Goal: Task Accomplishment & Management: Use online tool/utility

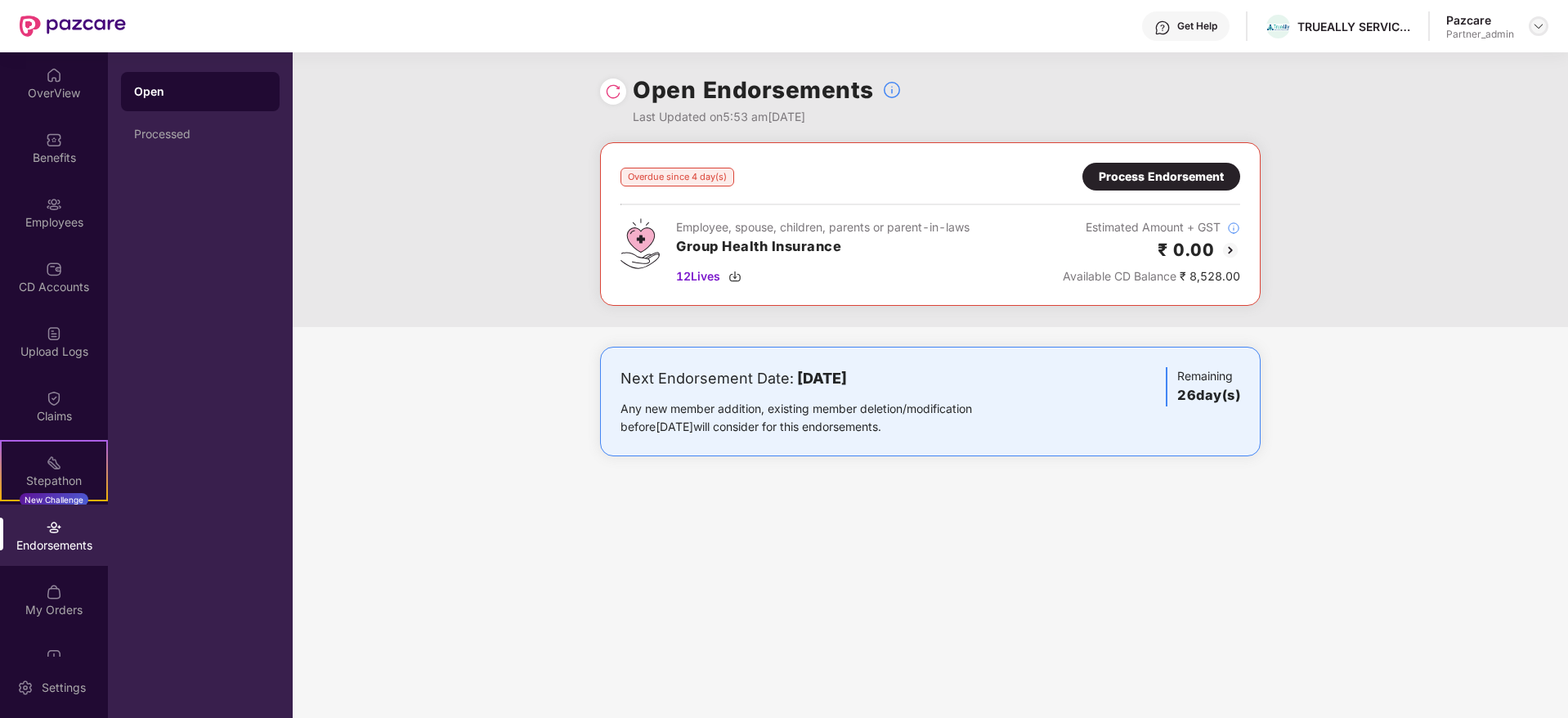
click at [1546, 26] on div at bounding box center [1539, 26] width 20 height 20
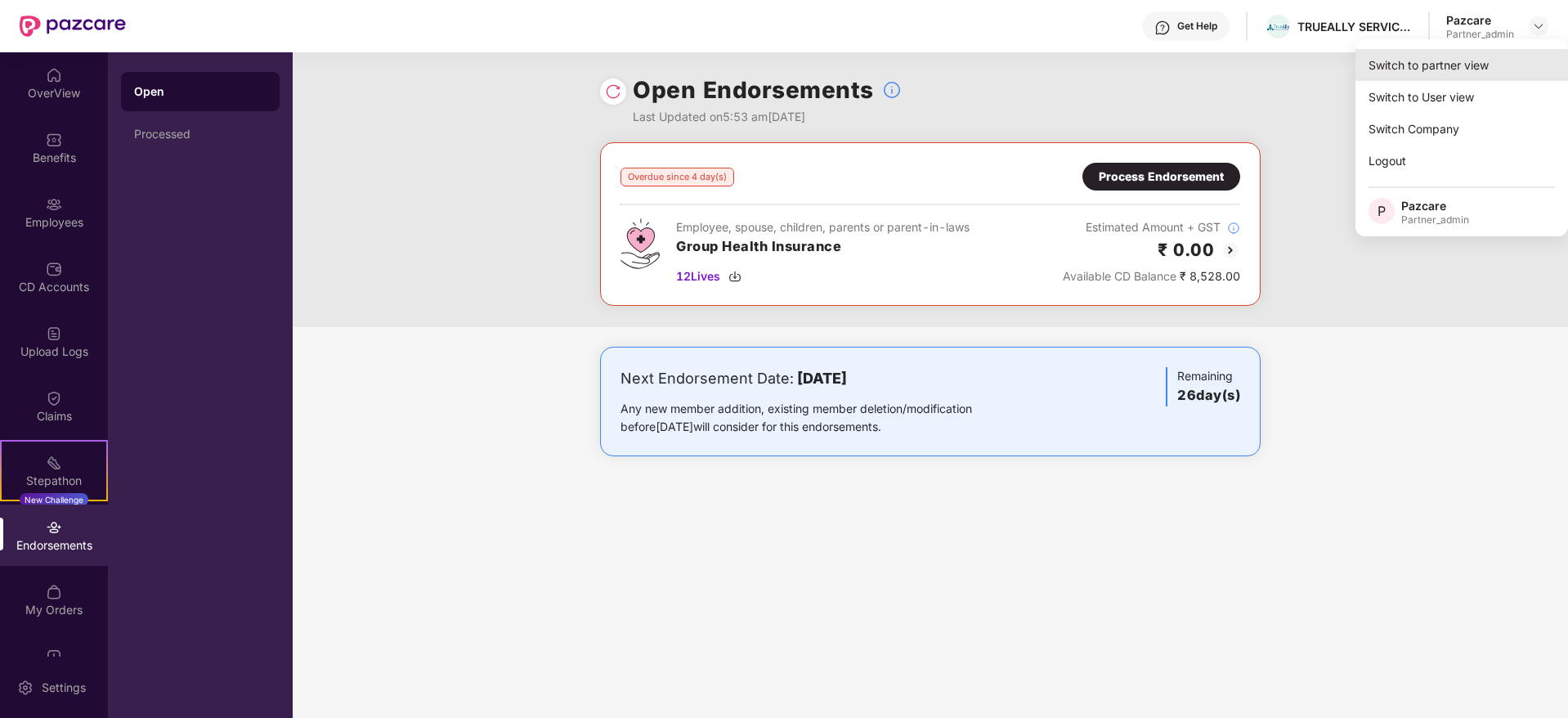
click at [1454, 59] on div "Switch to partner view" at bounding box center [1461, 65] width 213 height 32
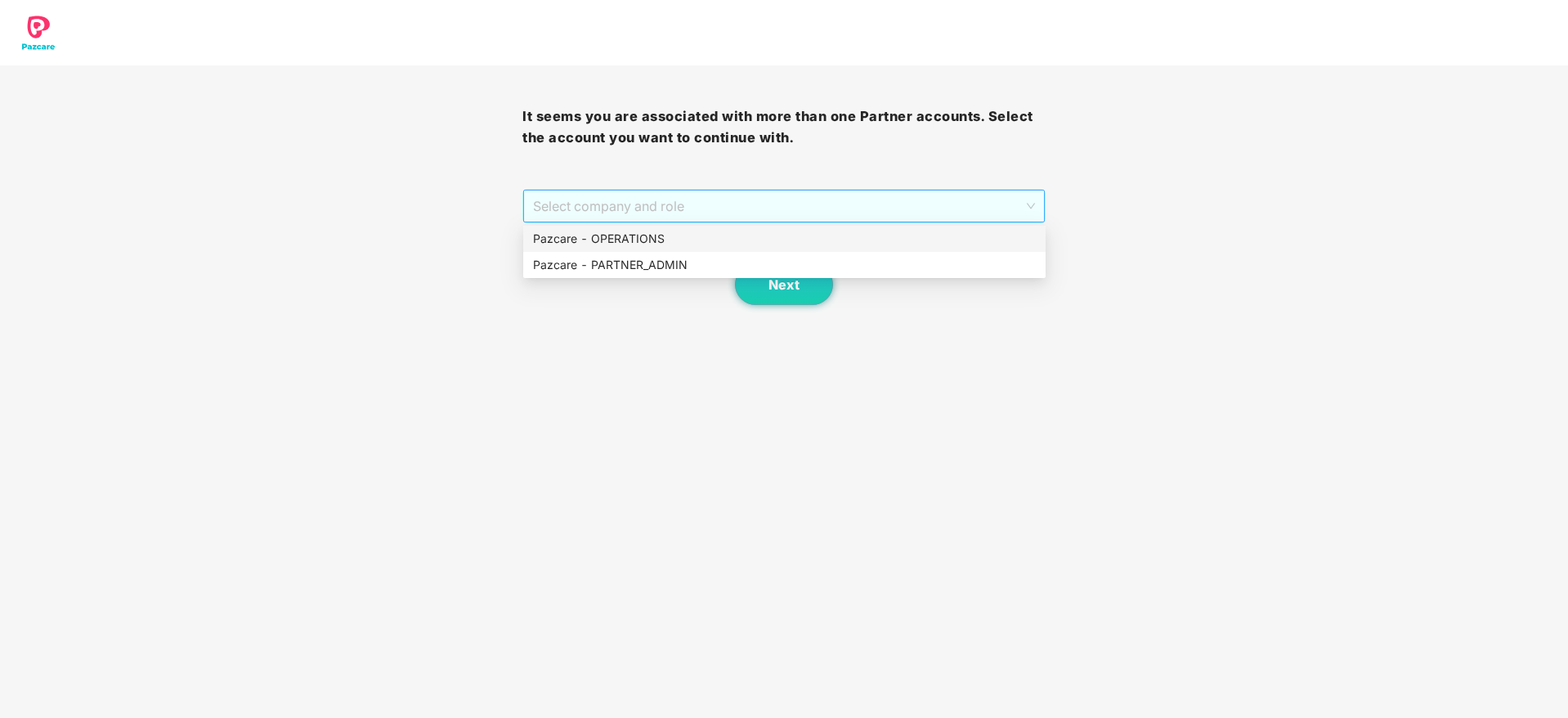
click at [789, 214] on span "Select company and role" at bounding box center [784, 206] width 501 height 31
drag, startPoint x: 683, startPoint y: 266, endPoint x: 709, endPoint y: 265, distance: 26.0
click at [709, 265] on div "Pazcare - PARTNER_ADMIN" at bounding box center [784, 265] width 503 height 18
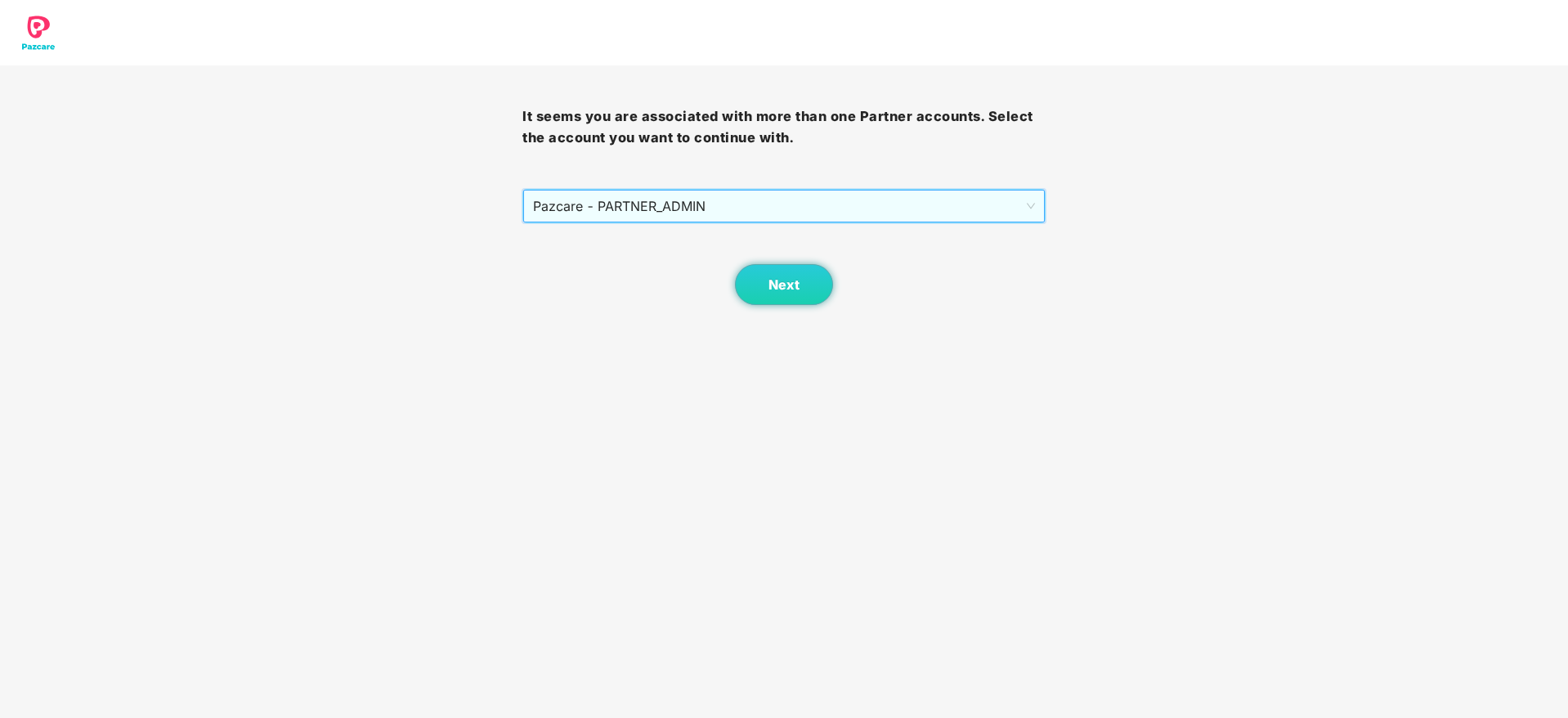
click at [709, 265] on div "Next" at bounding box center [784, 264] width 523 height 81
click at [776, 287] on span "Next" at bounding box center [784, 285] width 31 height 16
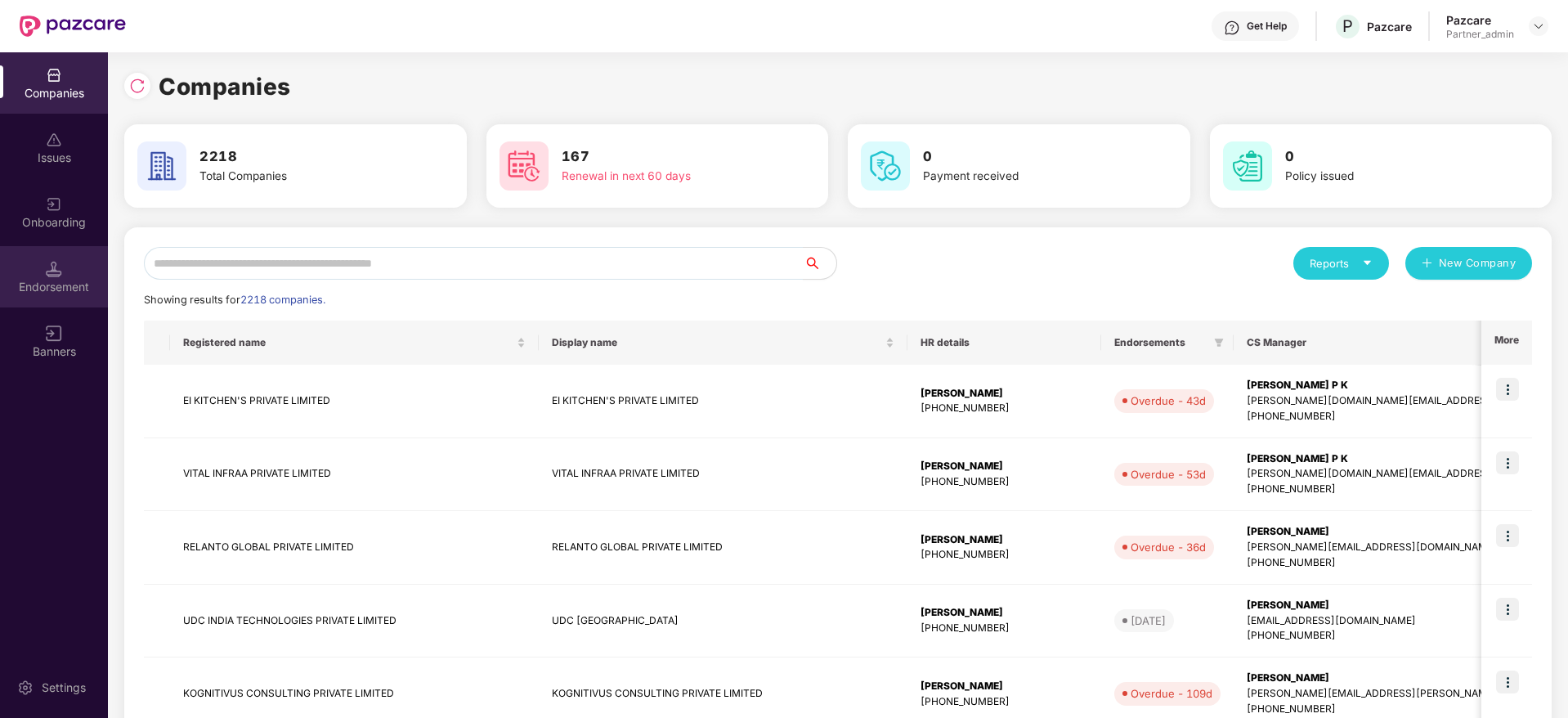
click at [61, 291] on div "Endorsement" at bounding box center [54, 286] width 108 height 17
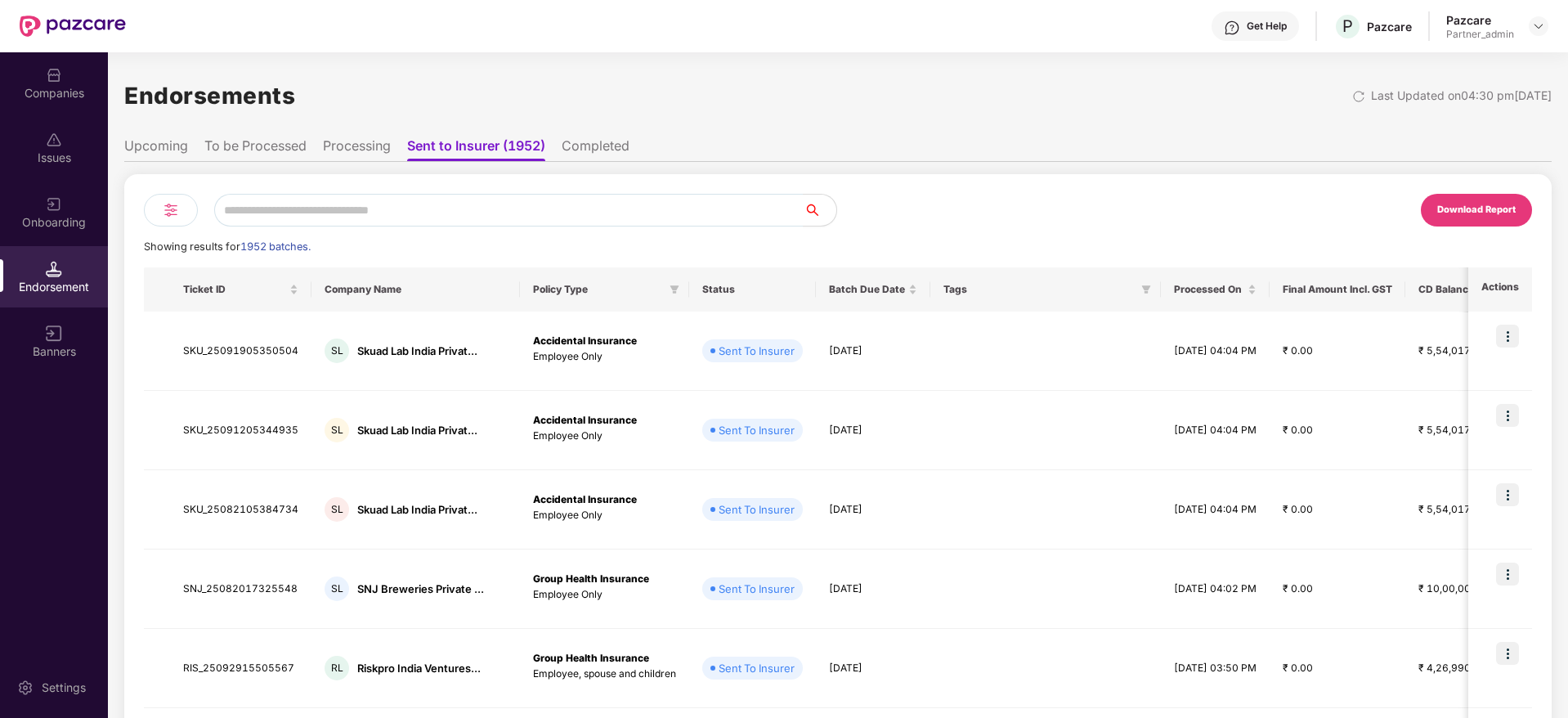
click at [164, 218] on img at bounding box center [171, 210] width 20 height 20
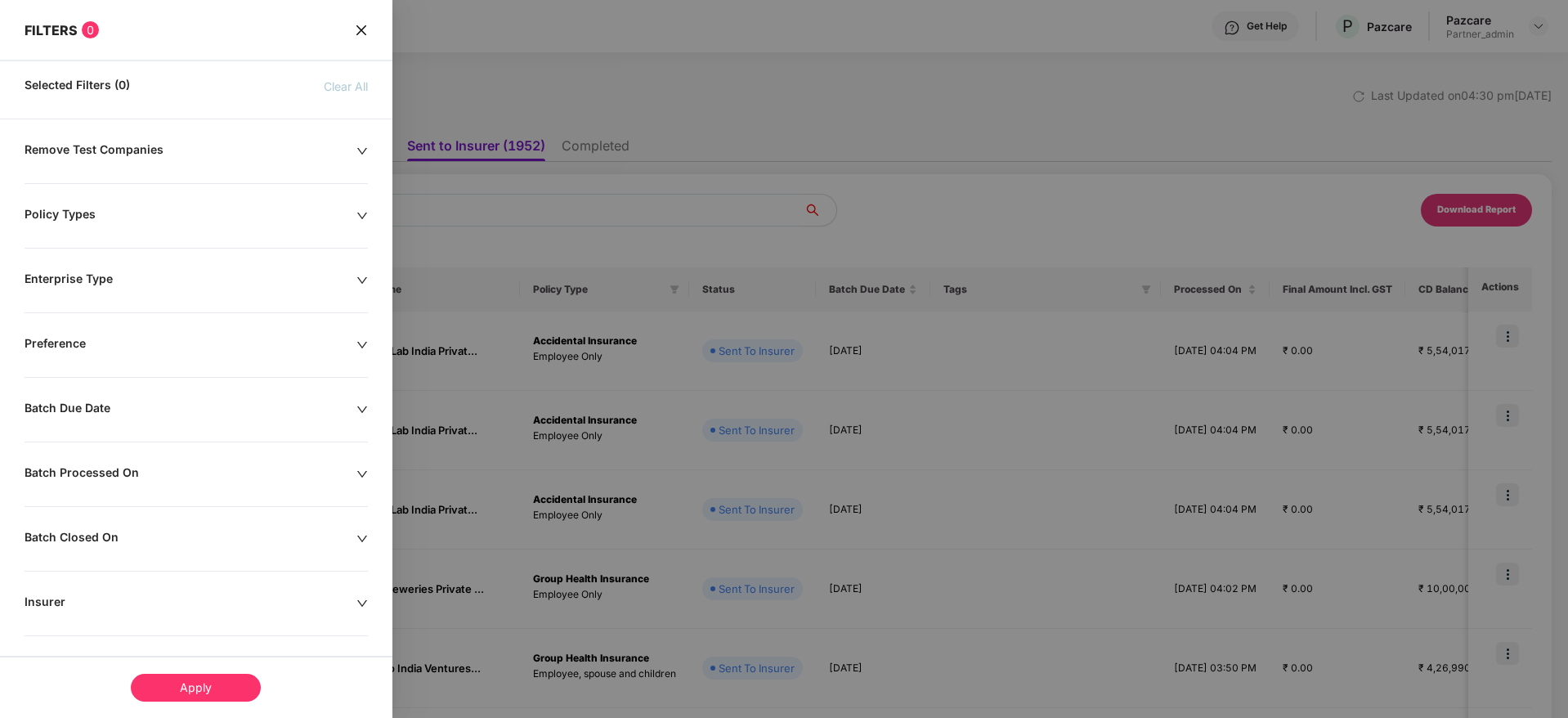
click at [356, 415] on icon "down" at bounding box center [362, 410] width 12 height 12
click at [170, 462] on div at bounding box center [104, 459] width 141 height 18
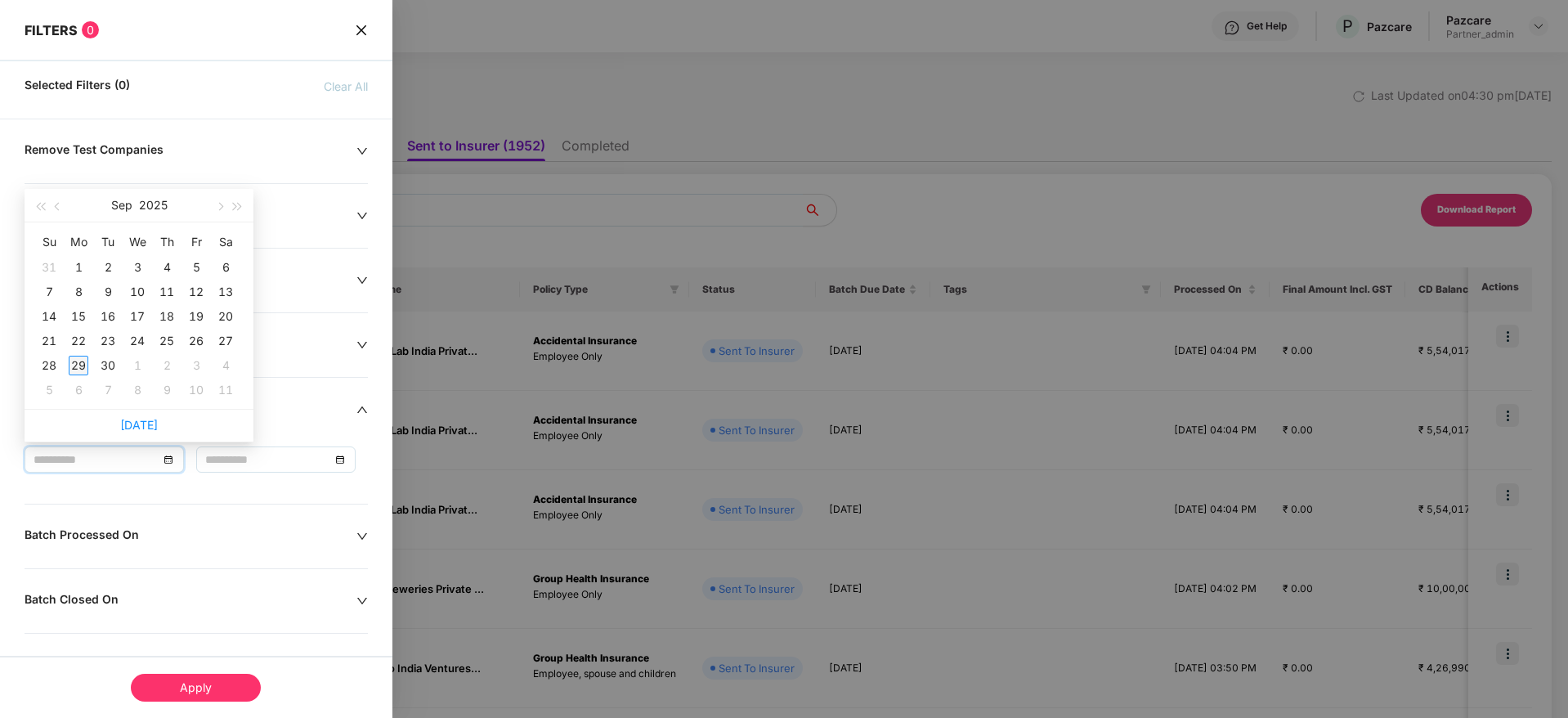
type input "**********"
click at [85, 361] on div "29" at bounding box center [78, 366] width 20 height 20
type input "**********"
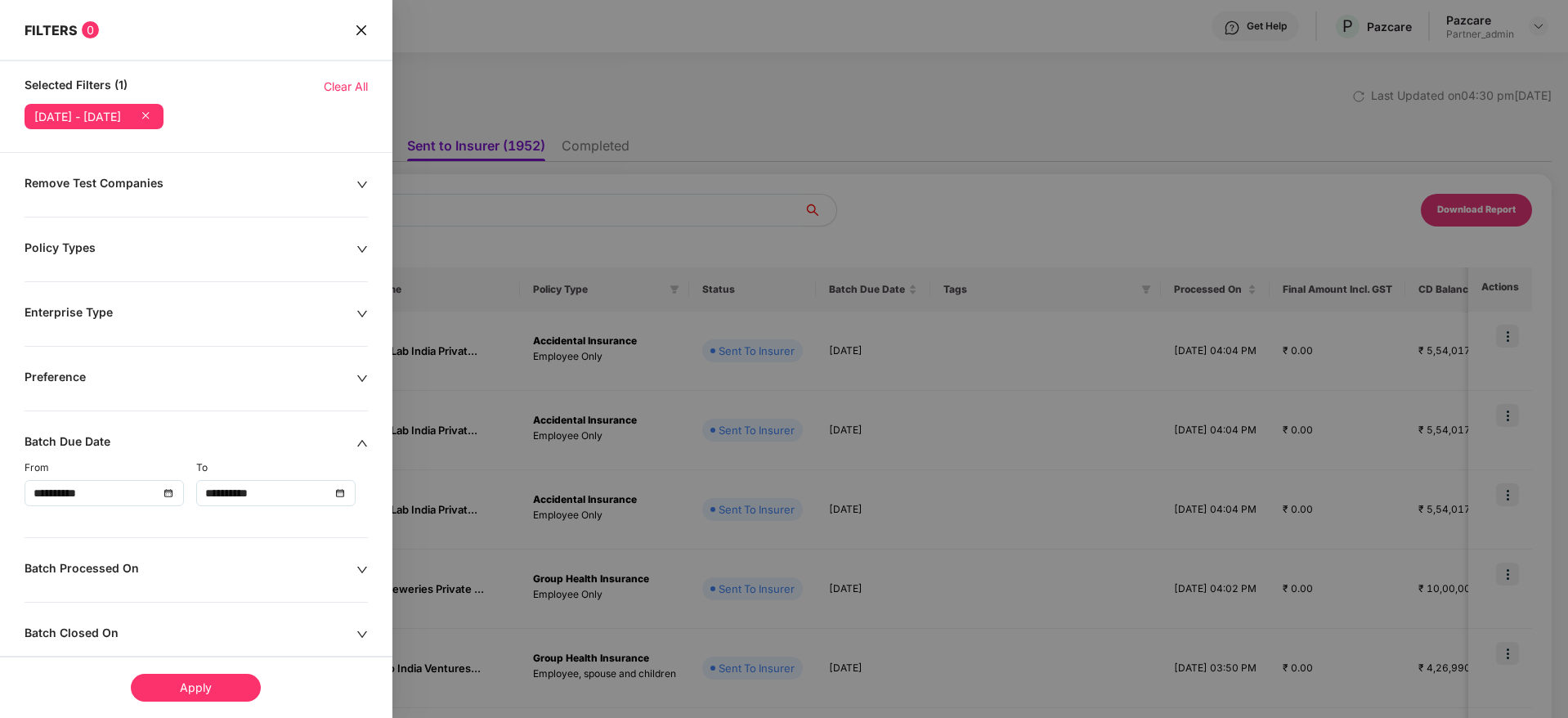
click at [194, 689] on div "Apply" at bounding box center [195, 688] width 130 height 27
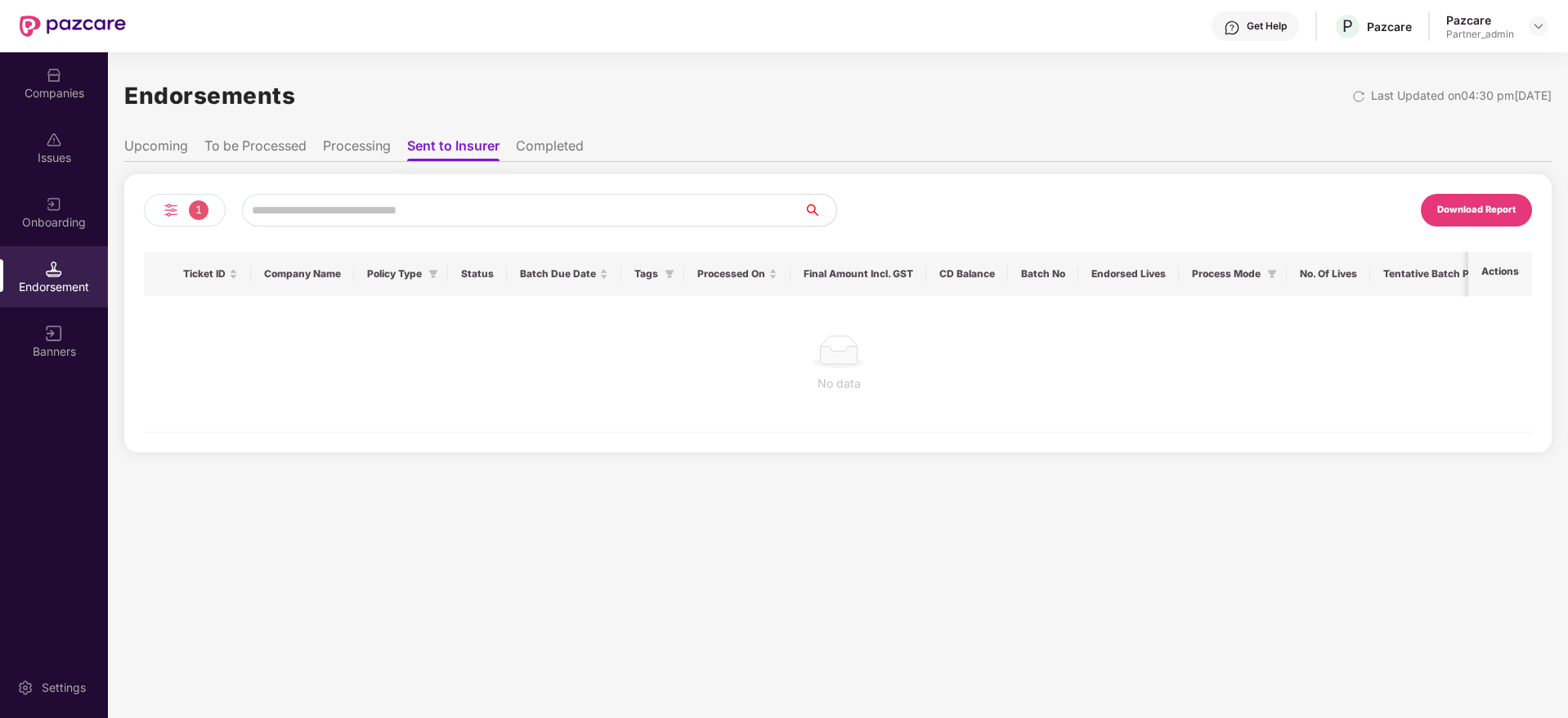
click at [370, 140] on li "Processing" at bounding box center [356, 149] width 68 height 24
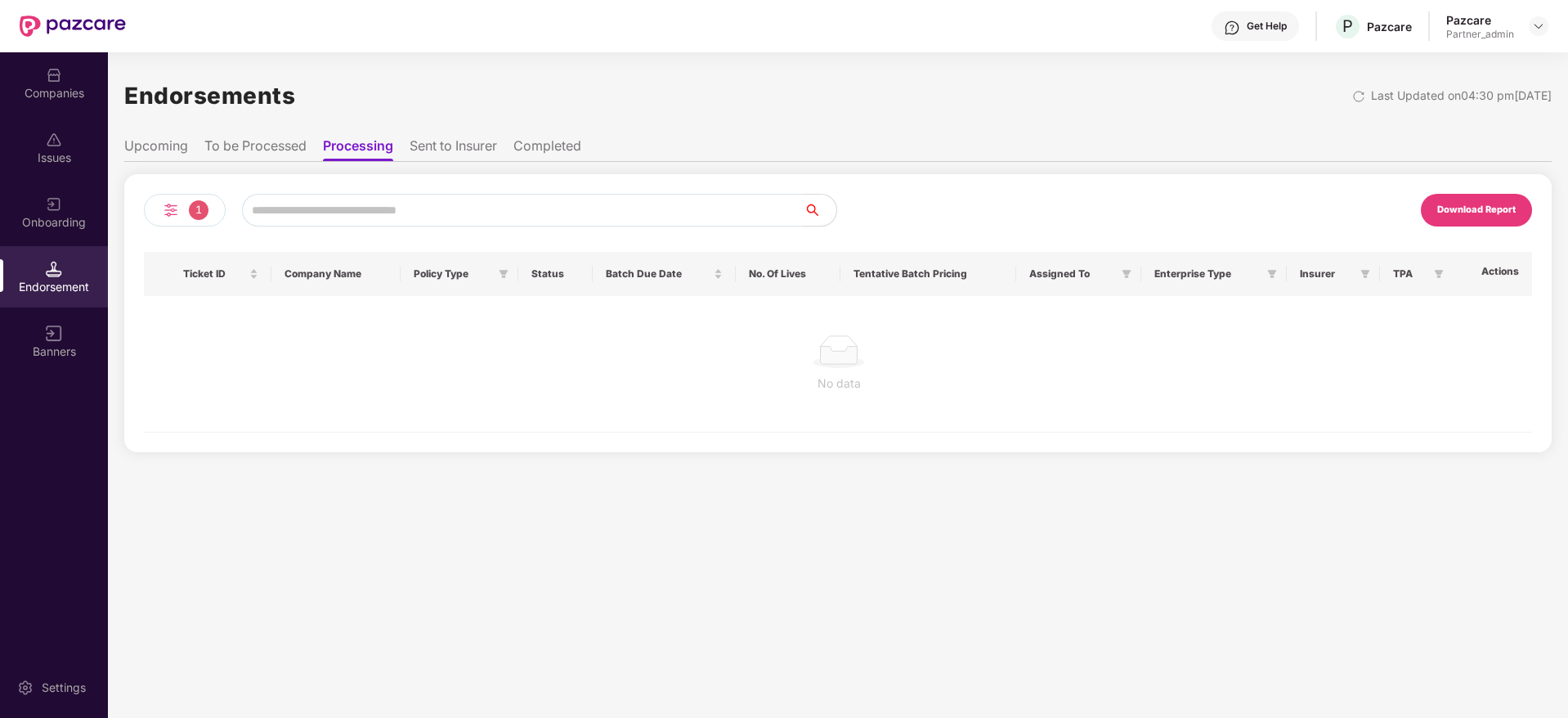
click at [248, 151] on li "To be Processed" at bounding box center [255, 149] width 102 height 24
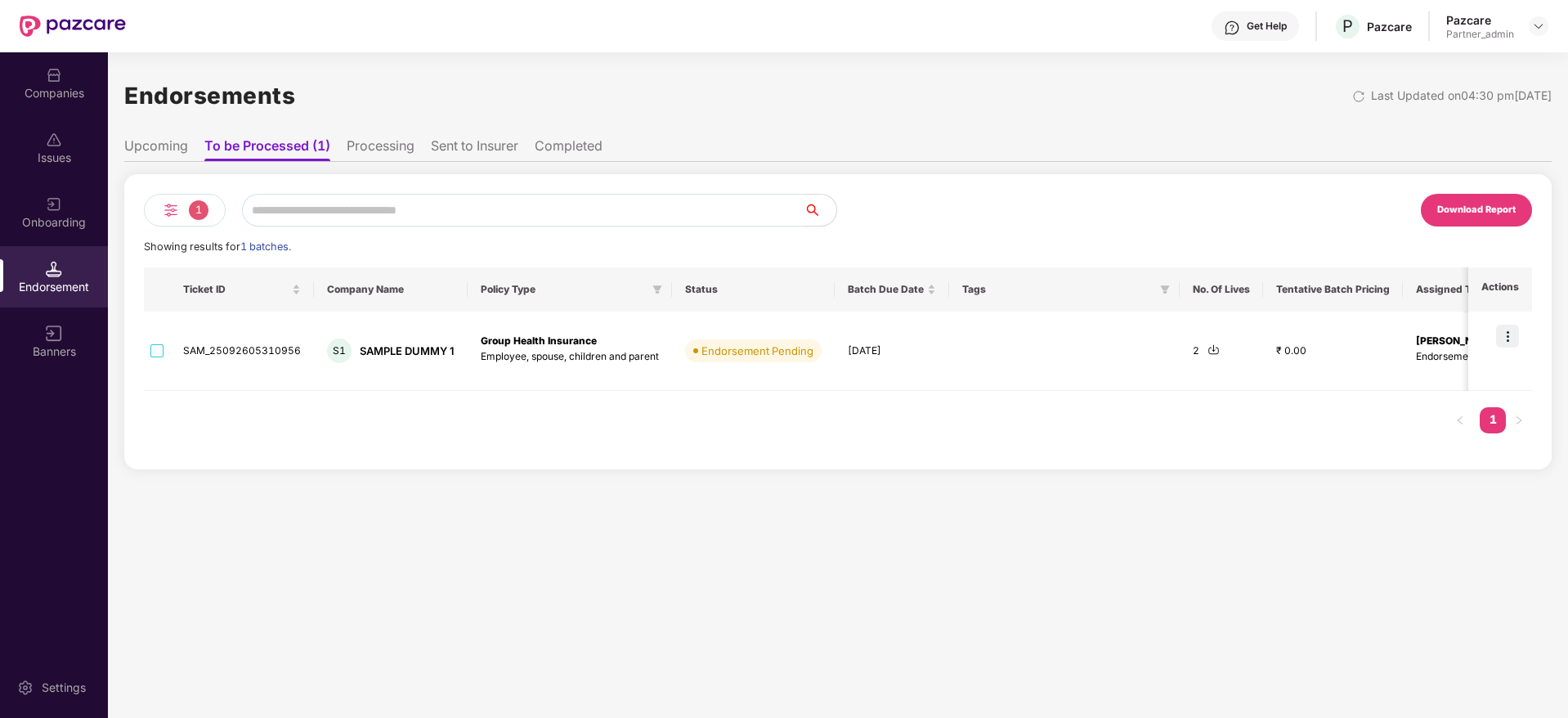
click at [470, 160] on li "Sent to Insurer" at bounding box center [474, 149] width 87 height 24
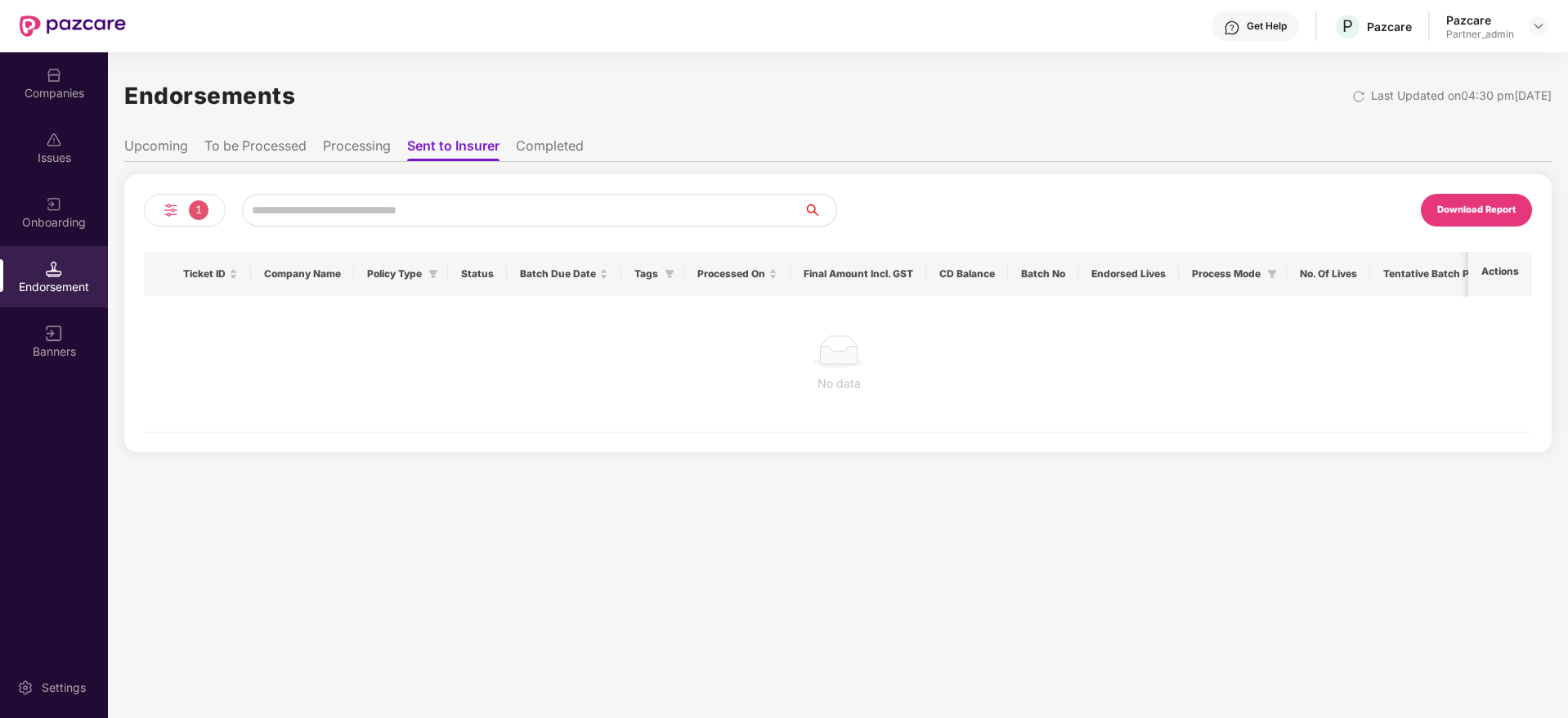
click at [341, 135] on ul "Upcoming To be Processed Processing Sent to Insurer Completed" at bounding box center [838, 145] width 1428 height 32
click at [167, 219] on img at bounding box center [171, 210] width 20 height 20
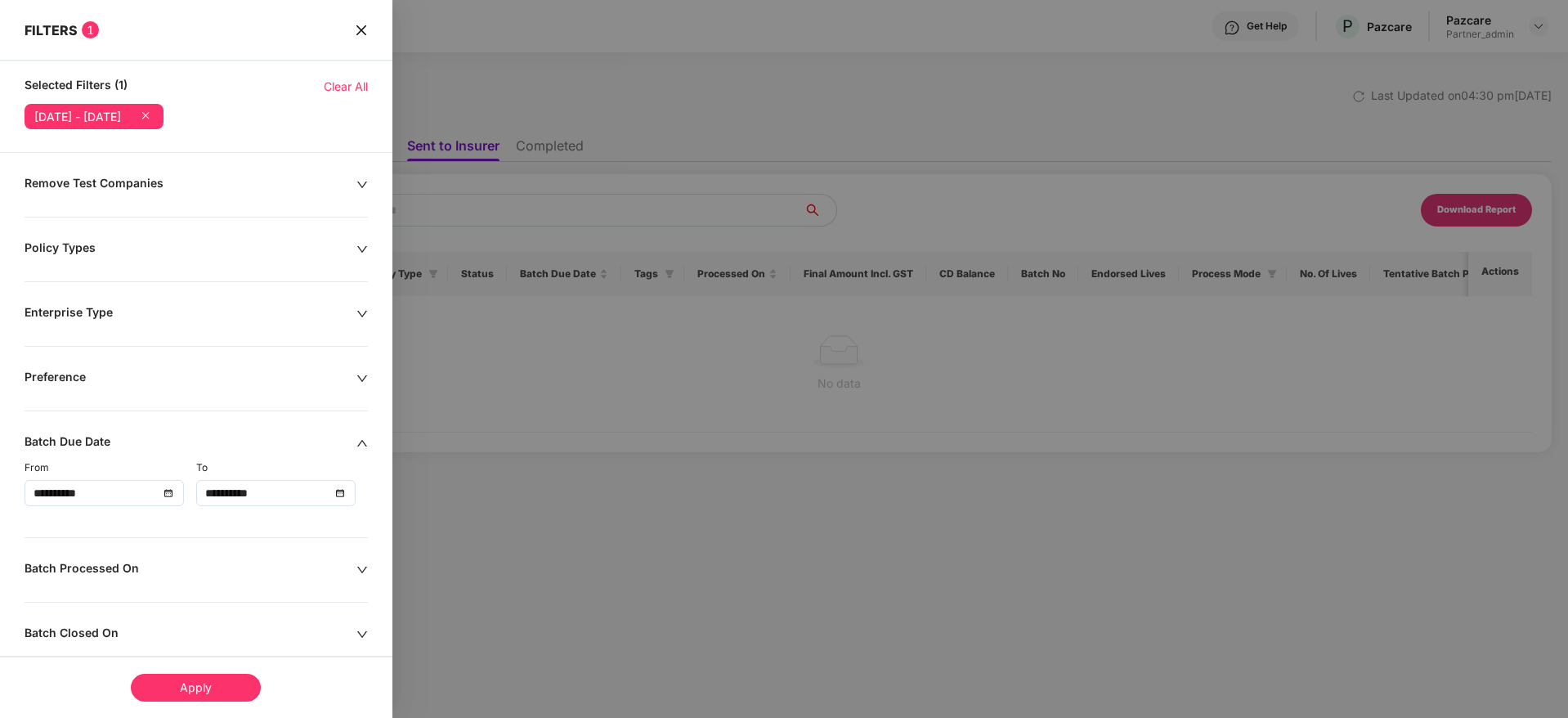
click at [613, 538] on div at bounding box center [784, 359] width 1568 height 718
click at [525, 77] on div at bounding box center [784, 359] width 1568 height 718
click at [355, 27] on icon "close" at bounding box center [361, 29] width 13 height 13
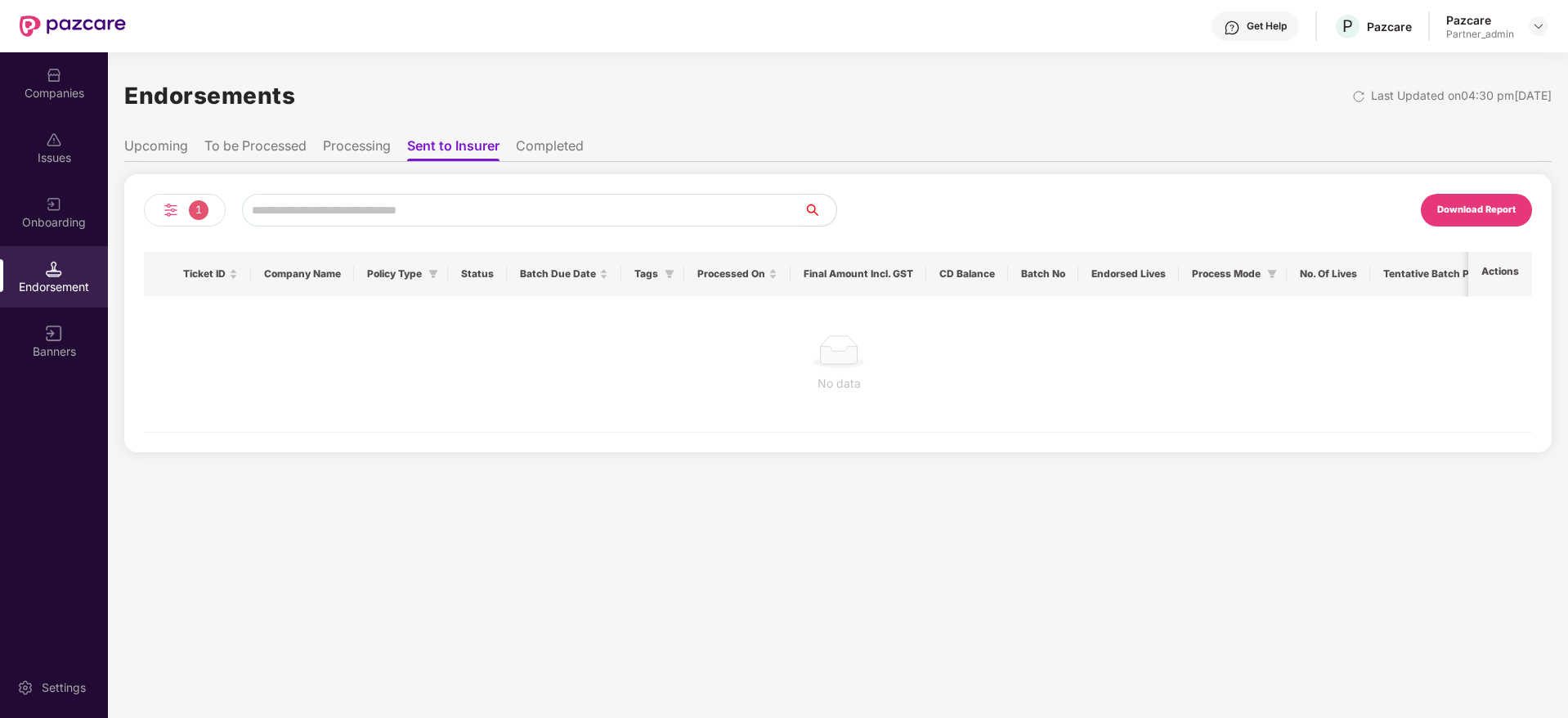
click at [1467, 200] on div "Download Report" at bounding box center [1476, 210] width 111 height 32
click at [168, 200] on img at bounding box center [171, 210] width 20 height 20
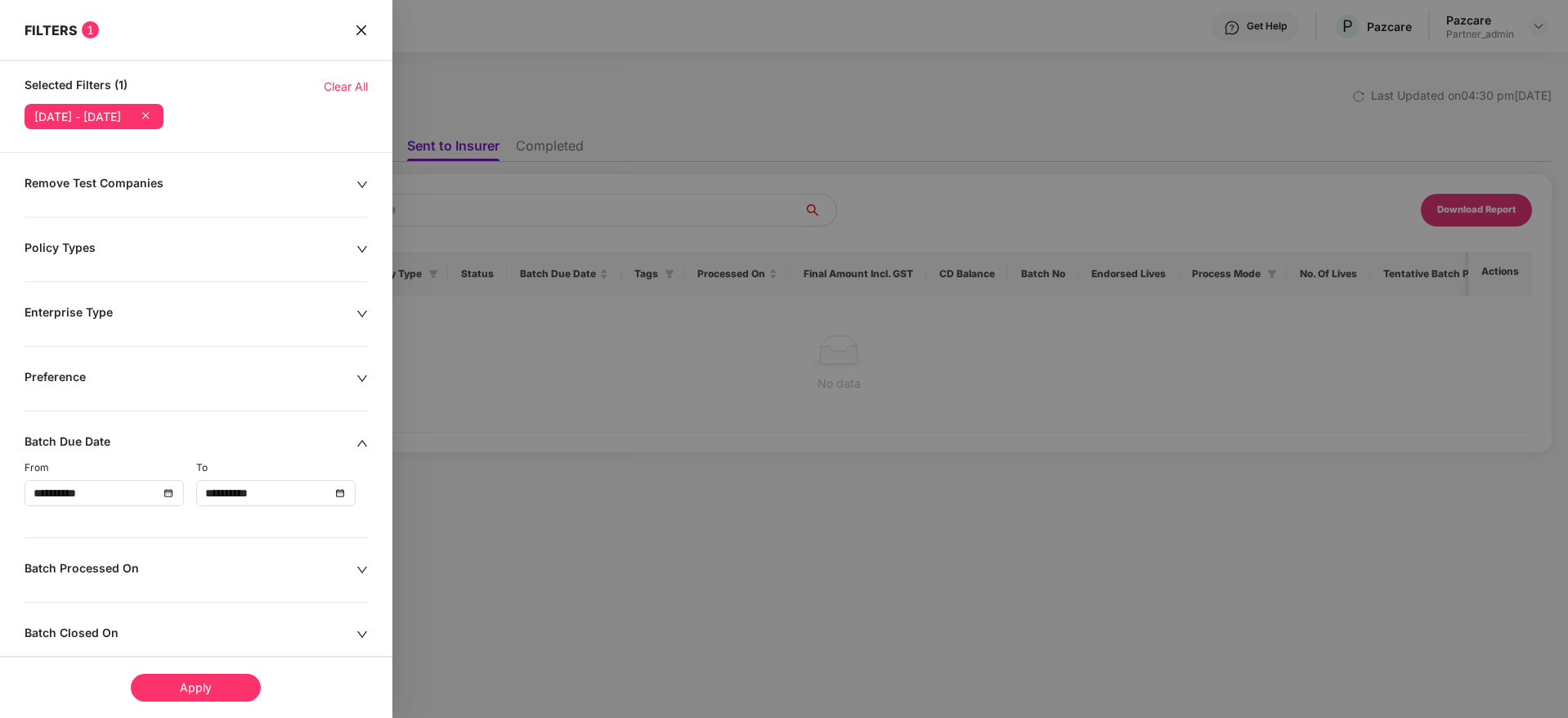
click at [341, 91] on span "Clear All" at bounding box center [345, 86] width 44 height 18
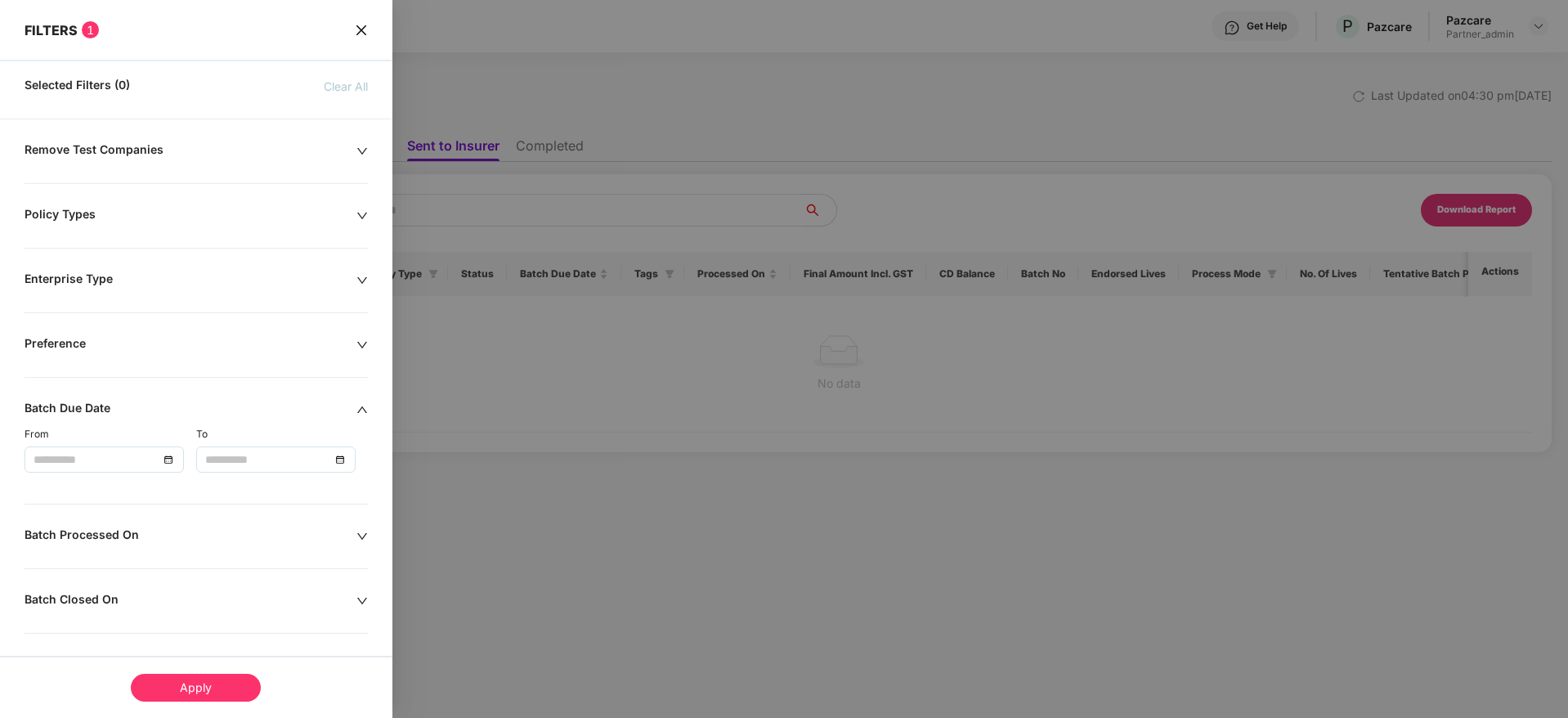
click at [356, 406] on icon "up" at bounding box center [362, 410] width 12 height 12
click at [357, 469] on icon "down" at bounding box center [362, 475] width 12 height 12
click at [162, 525] on div at bounding box center [104, 524] width 141 height 18
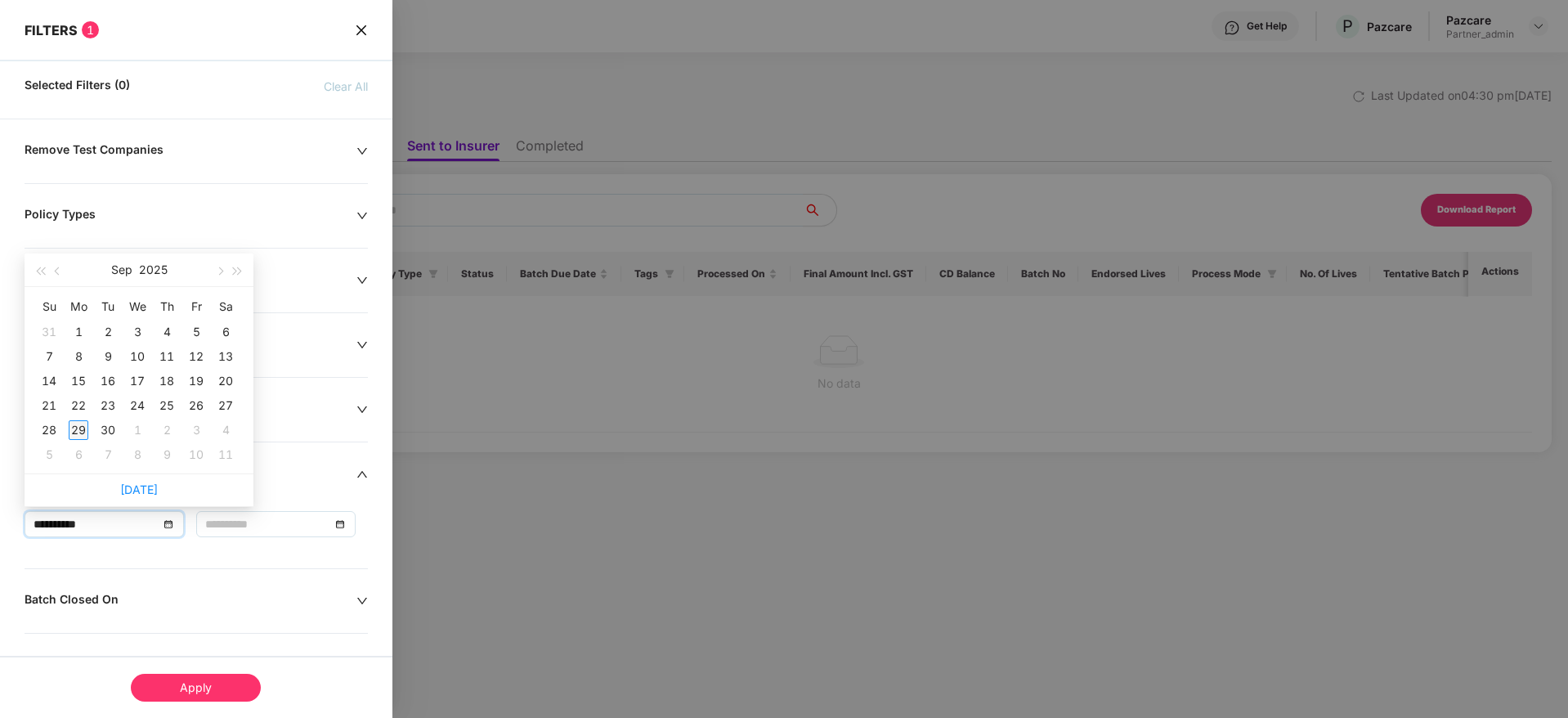
type input "**********"
click at [78, 427] on div "29" at bounding box center [78, 431] width 20 height 20
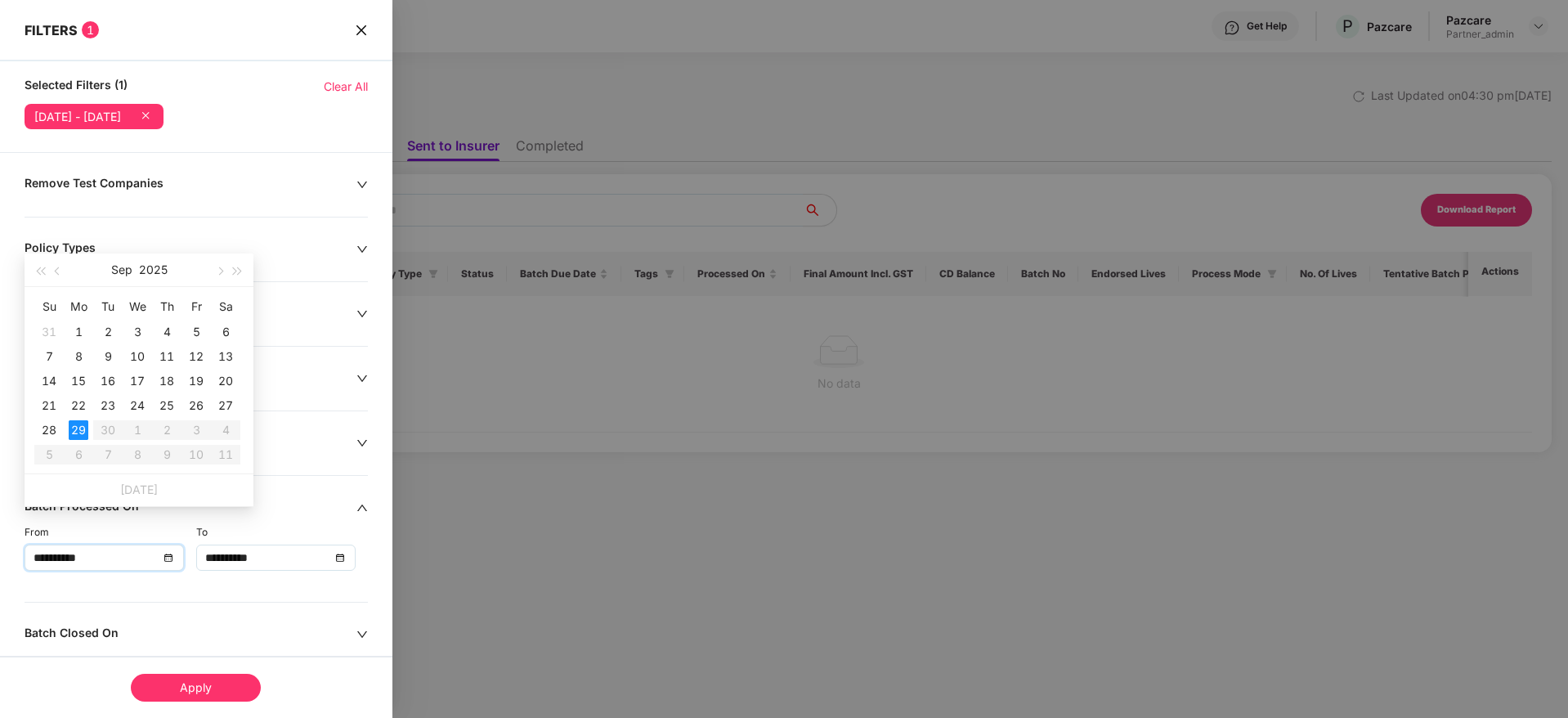
type input "**********"
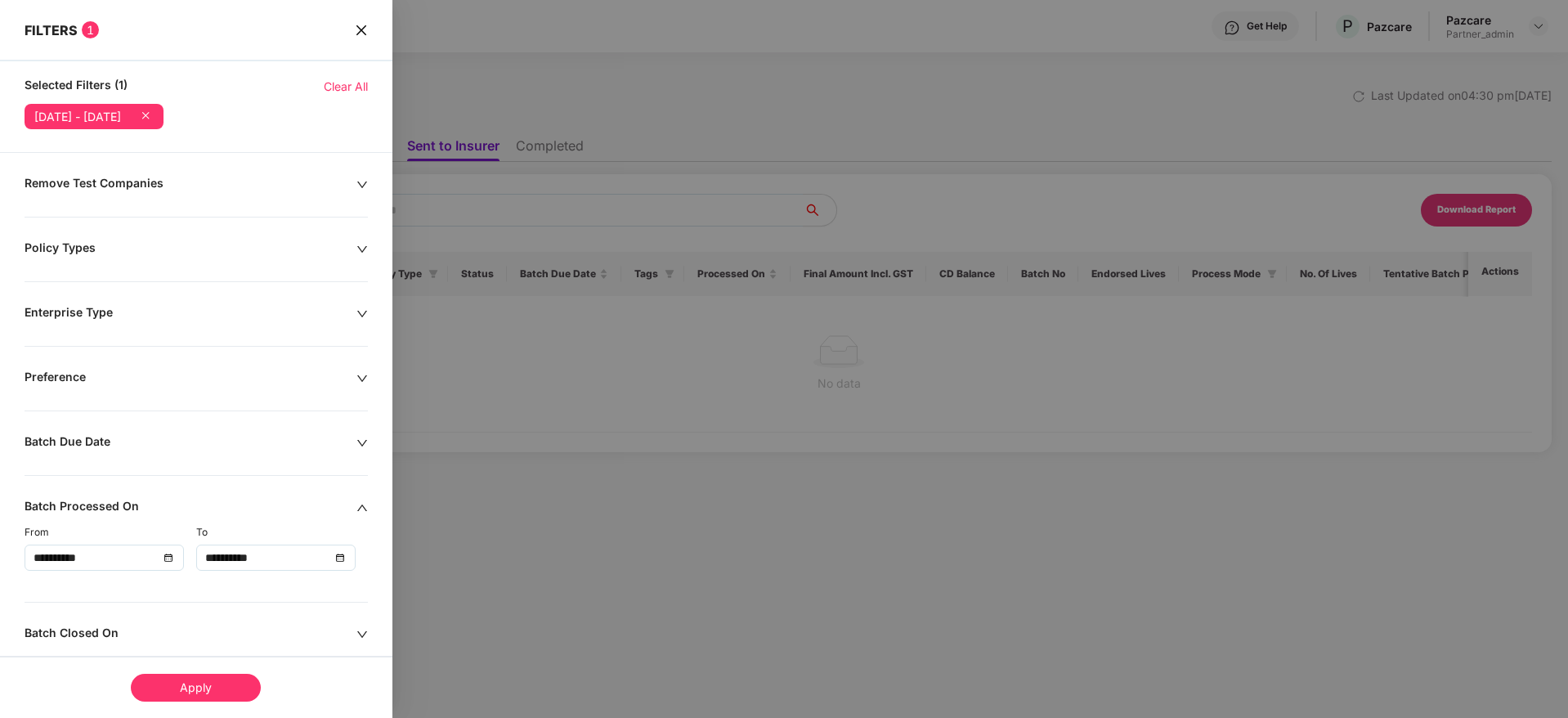
click at [193, 688] on div "Apply" at bounding box center [195, 688] width 130 height 27
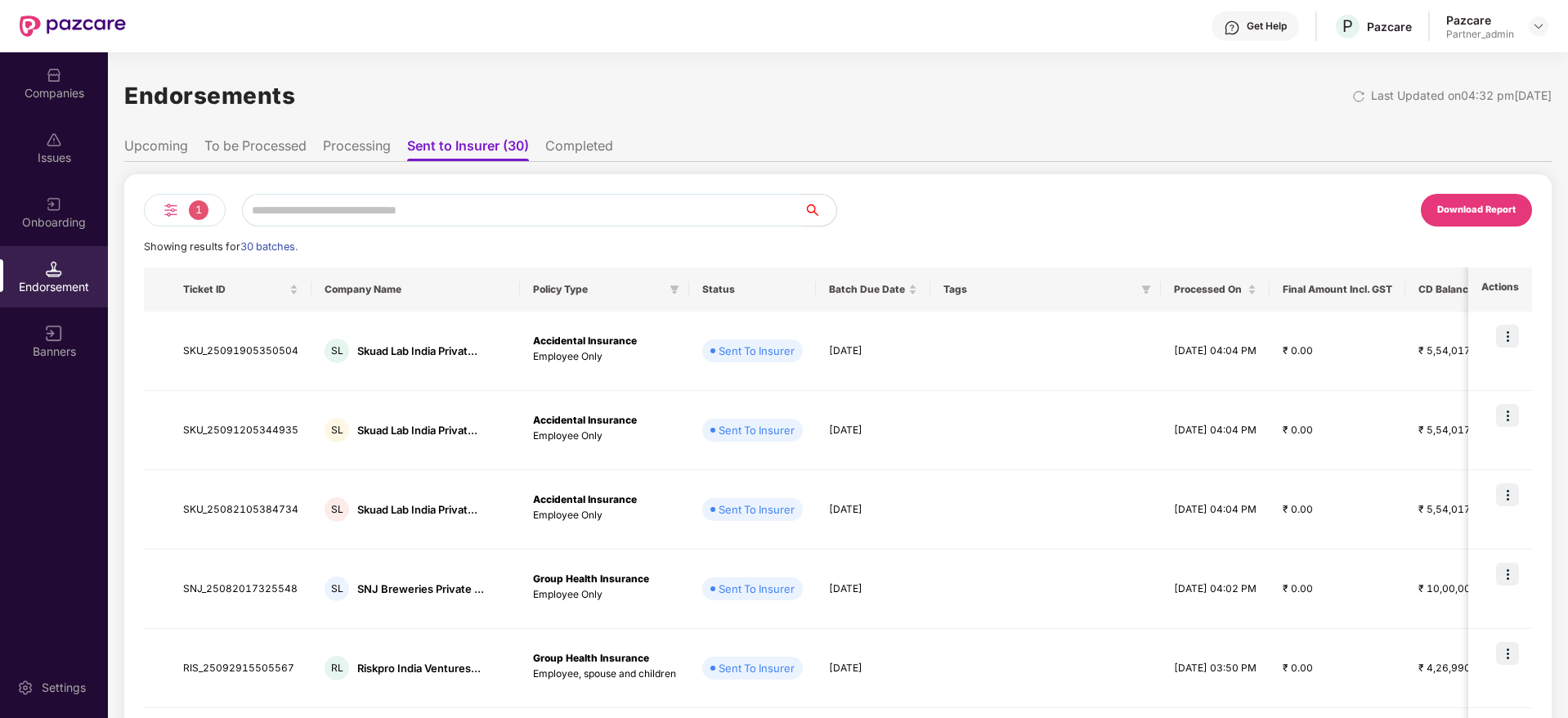
click at [1496, 207] on div "Download Report" at bounding box center [1477, 210] width 78 height 15
